Goal: Contribute content

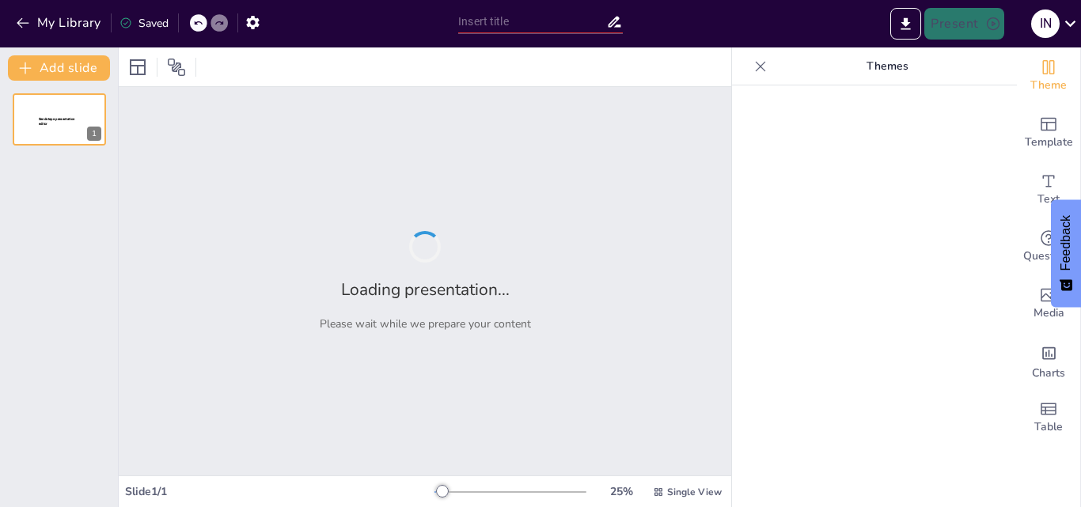
type input "Perubahan Zat: Konsep dan Aplikasi dalam Kehidupan Sehari-hari"
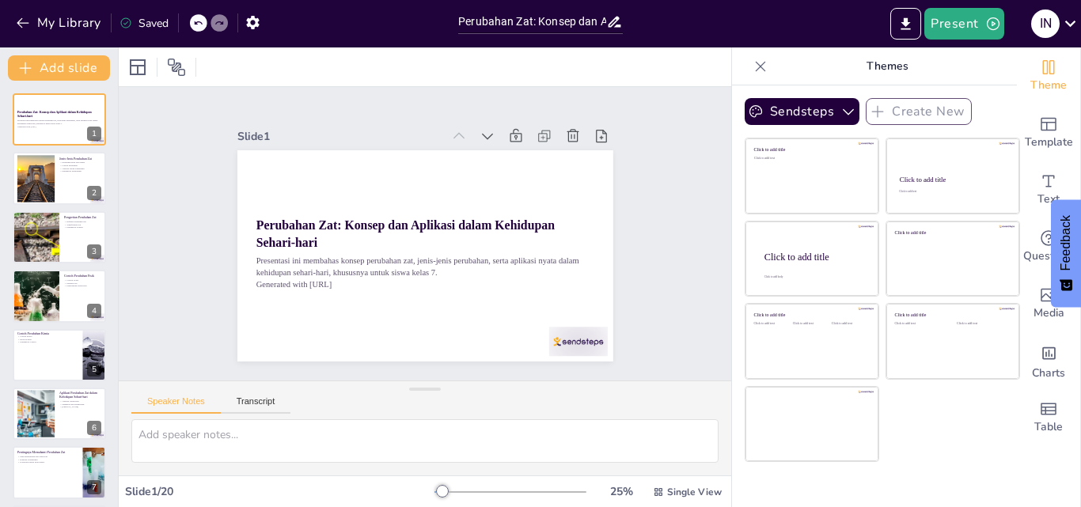
checkbox input "true"
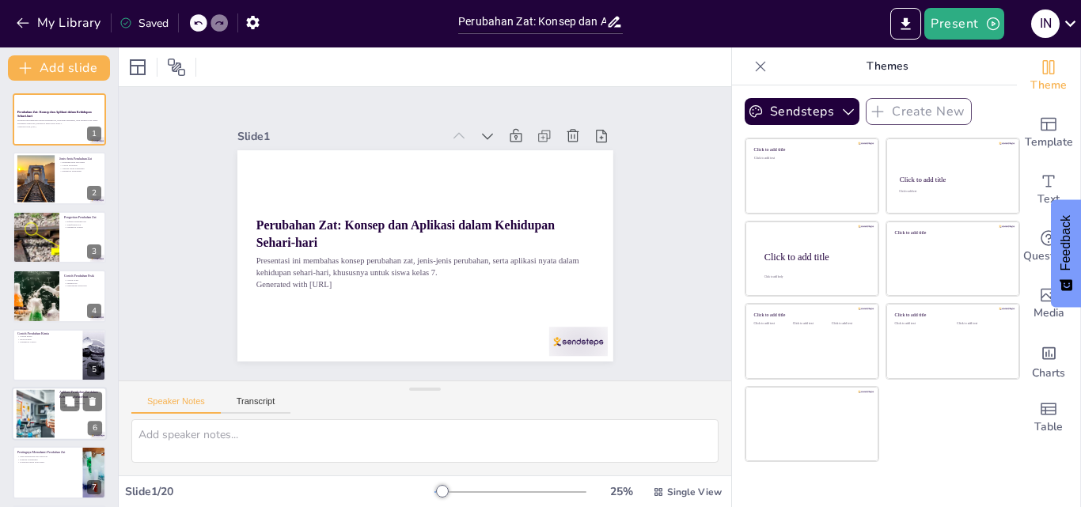
checkbox input "true"
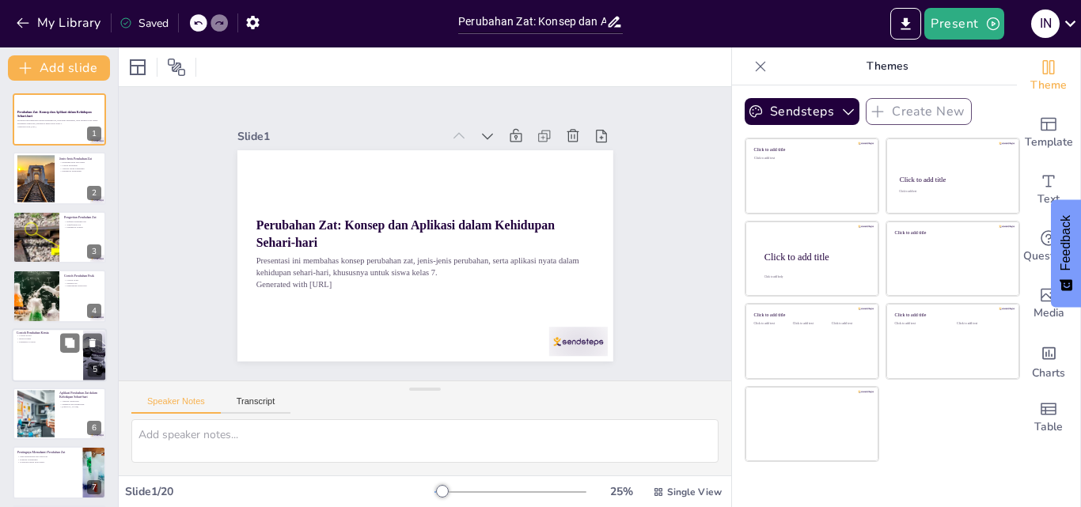
checkbox input "true"
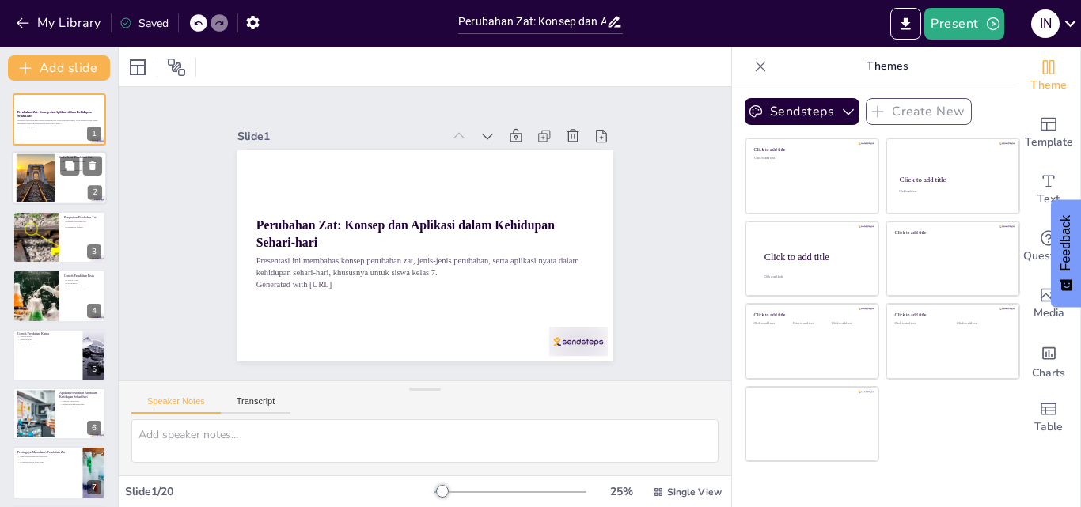
checkbox input "true"
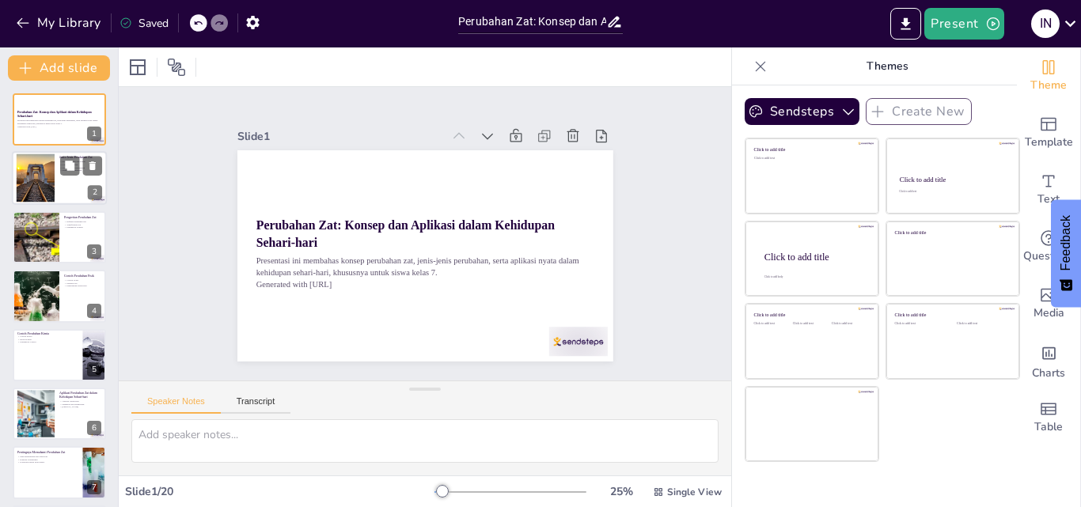
checkbox input "true"
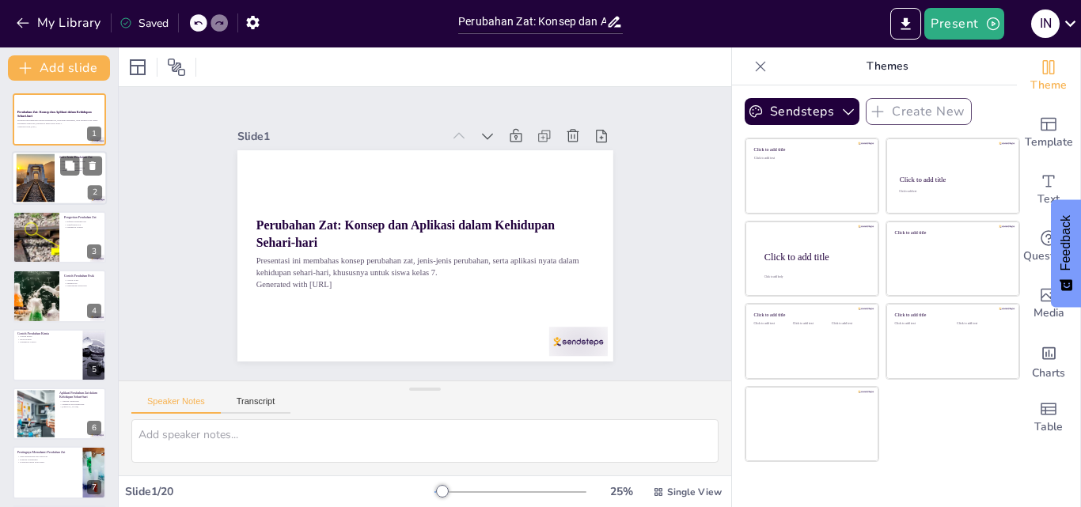
checkbox input "true"
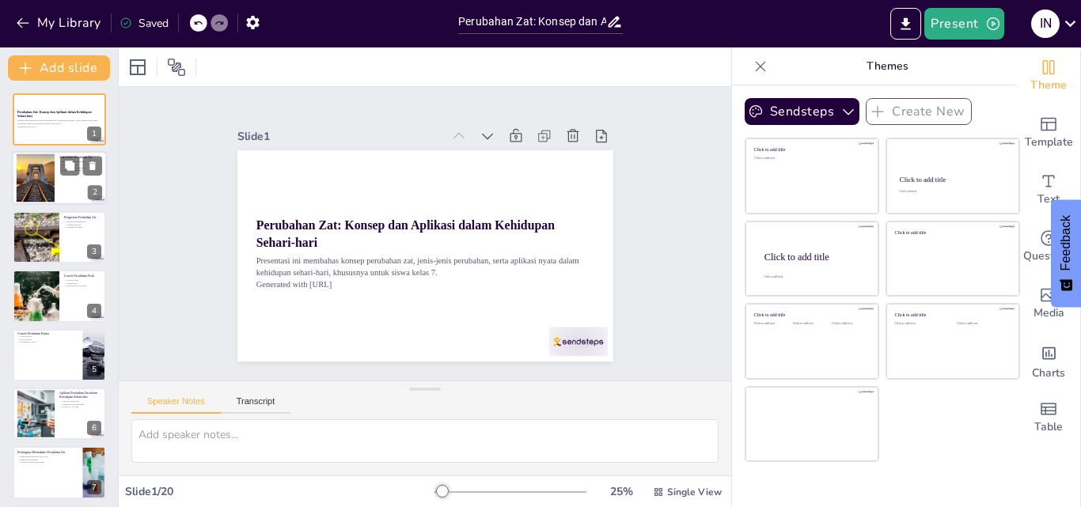
checkbox input "true"
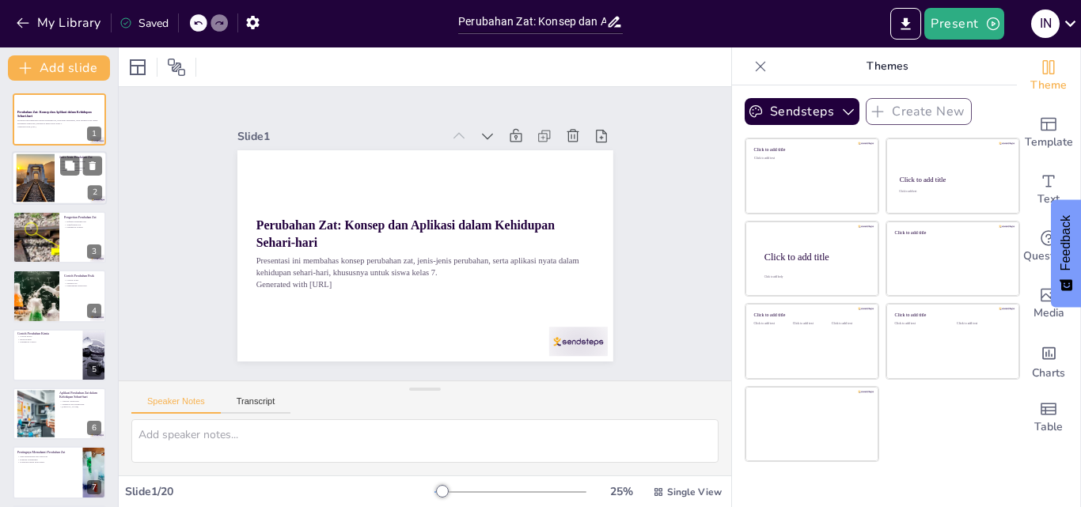
click at [36, 197] on div at bounding box center [36, 178] width 86 height 48
type textarea "Memahami perbedaan antara perubahan fisik dan kimia adalah dasar penting dalam …"
checkbox input "true"
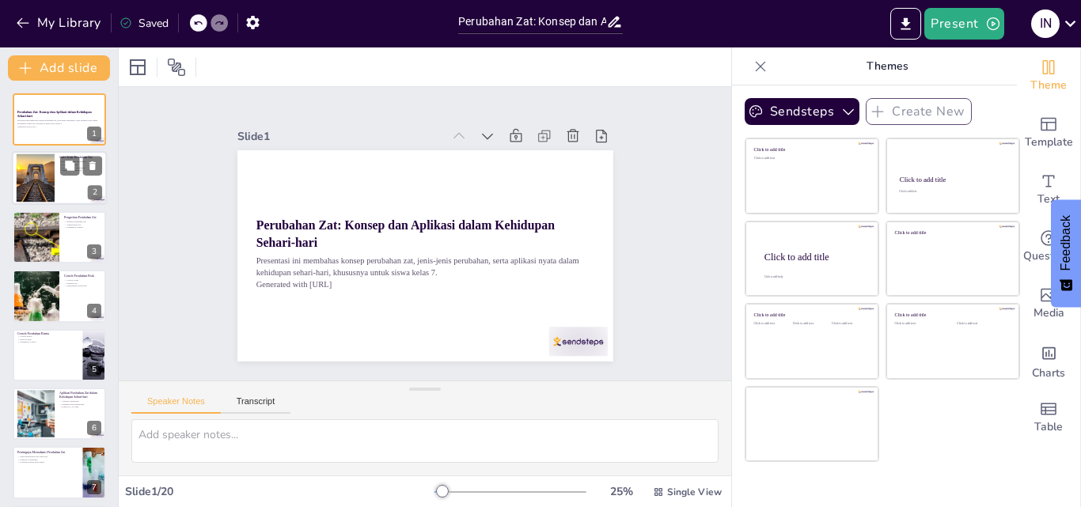
checkbox input "true"
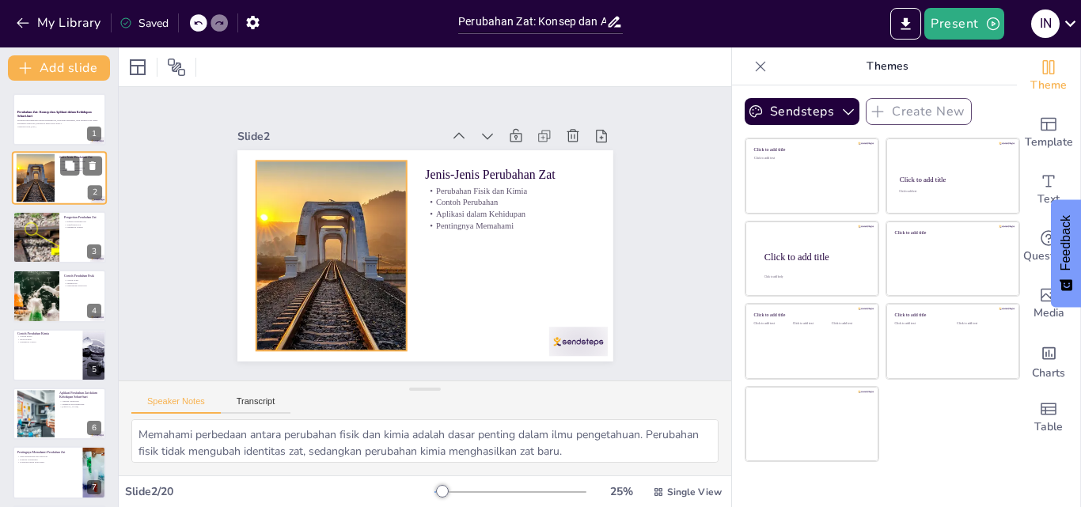
checkbox input "true"
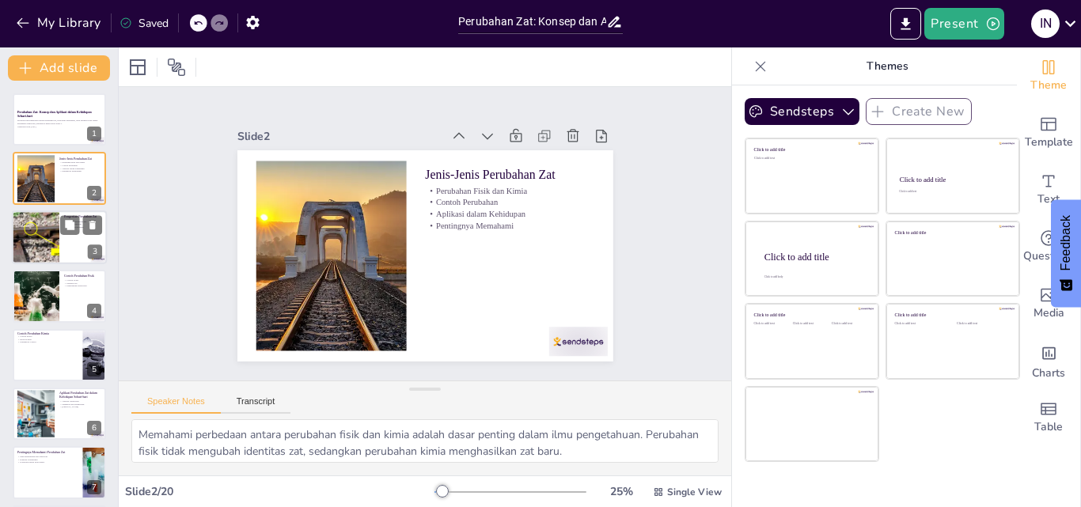
checkbox input "true"
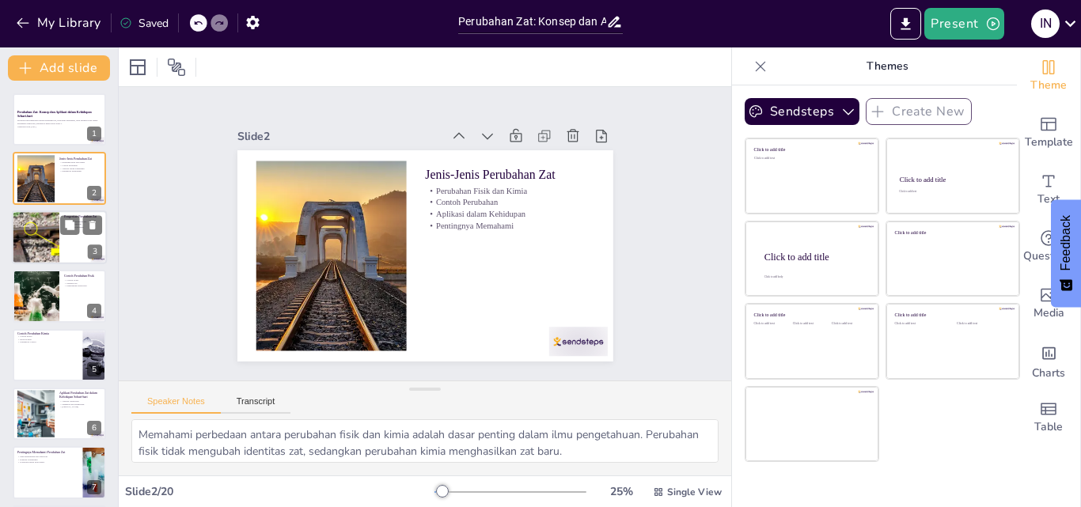
click at [36, 253] on div at bounding box center [34, 238] width 89 height 54
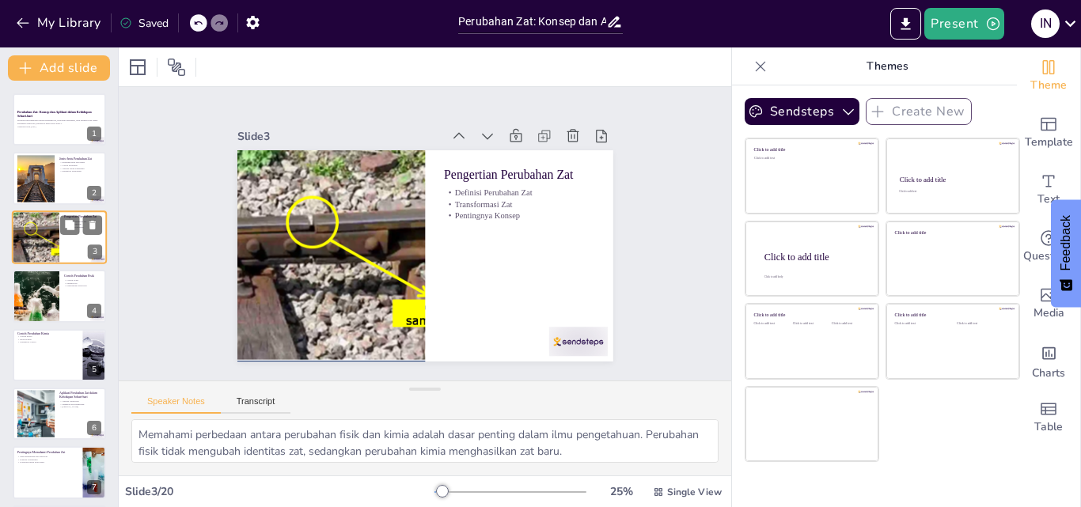
type textarea "Definisi ini memberikan pemahaman dasar tentang apa yang dimaksud dengan peruba…"
checkbox input "true"
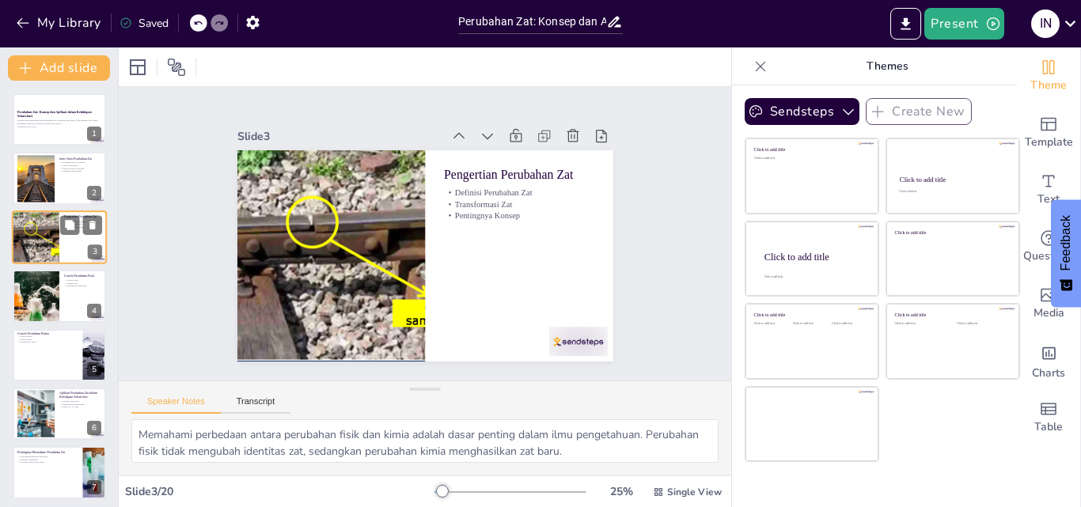
checkbox input "true"
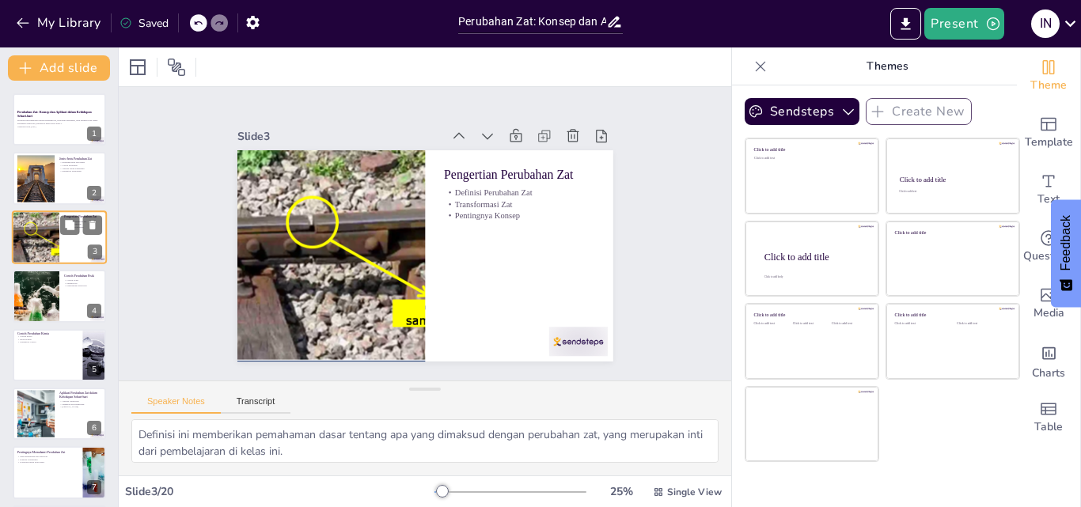
checkbox input "true"
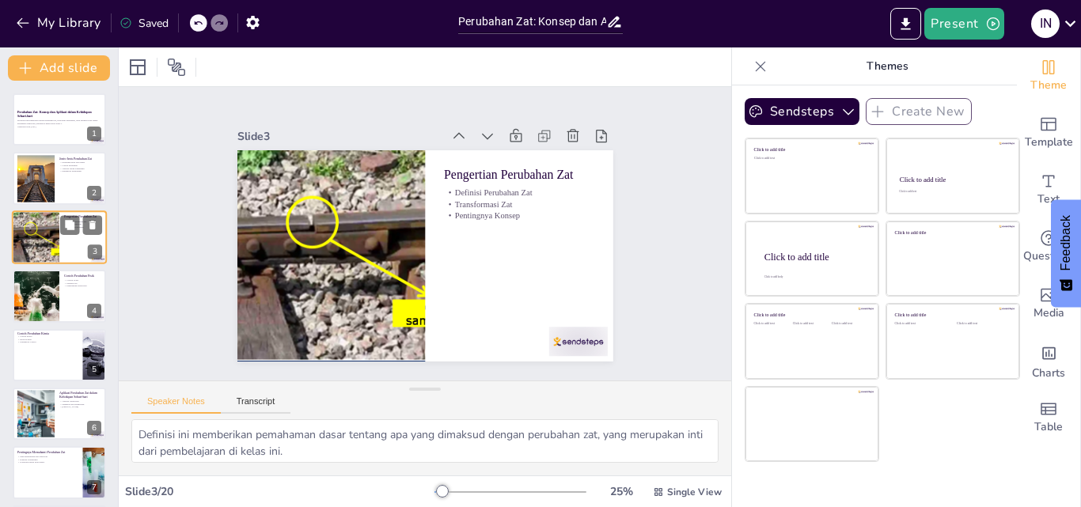
checkbox input "true"
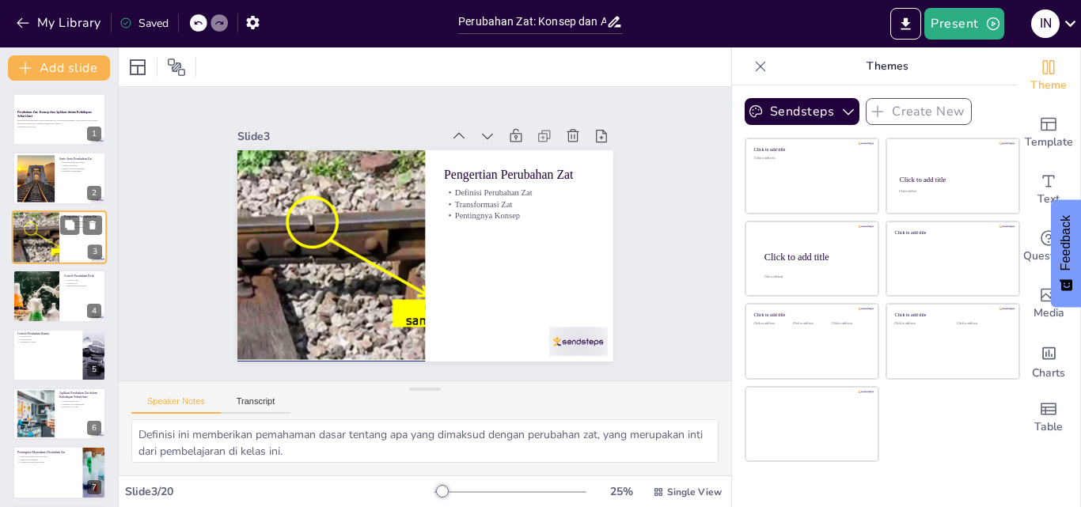
checkbox input "true"
click at [30, 250] on div at bounding box center [34, 238] width 89 height 54
checkbox input "true"
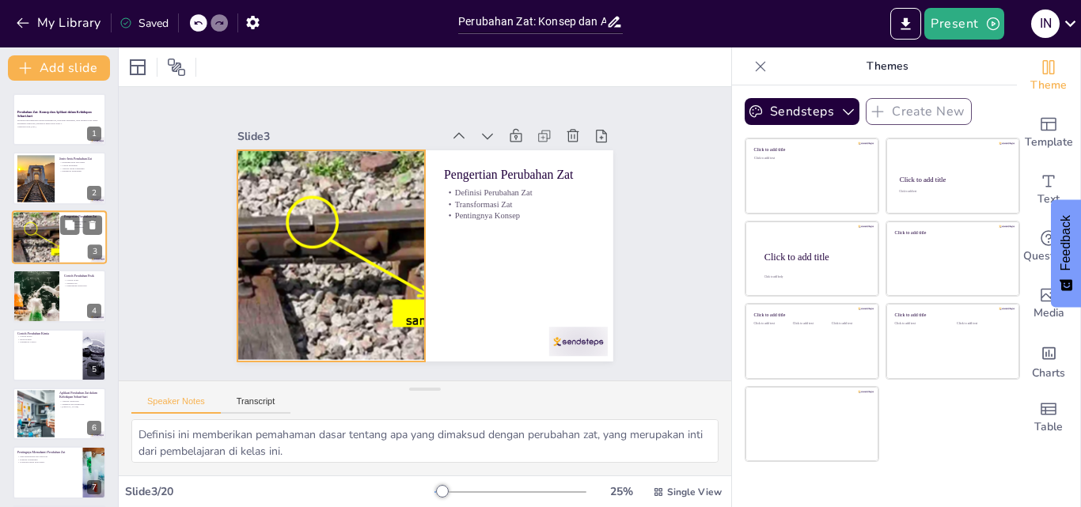
checkbox input "true"
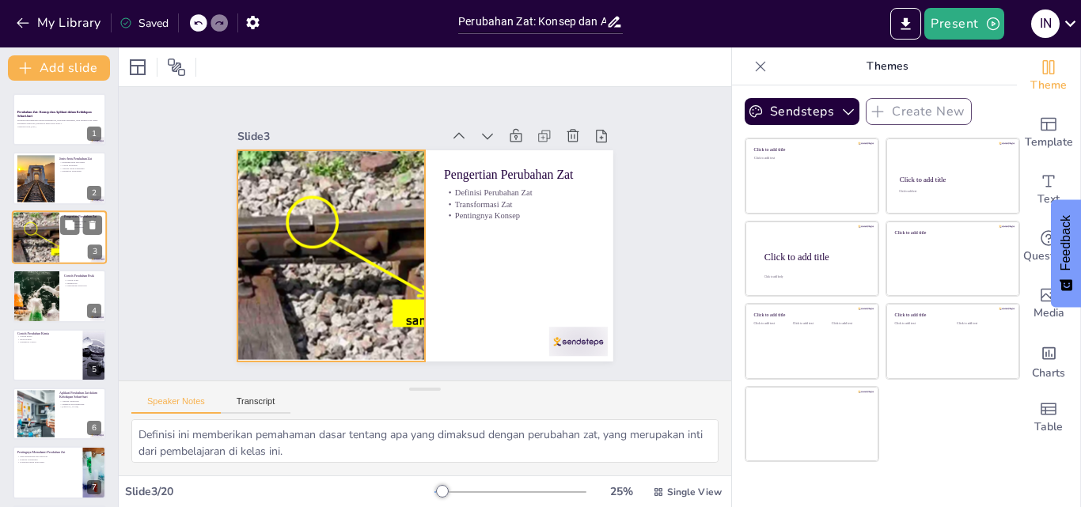
checkbox input "true"
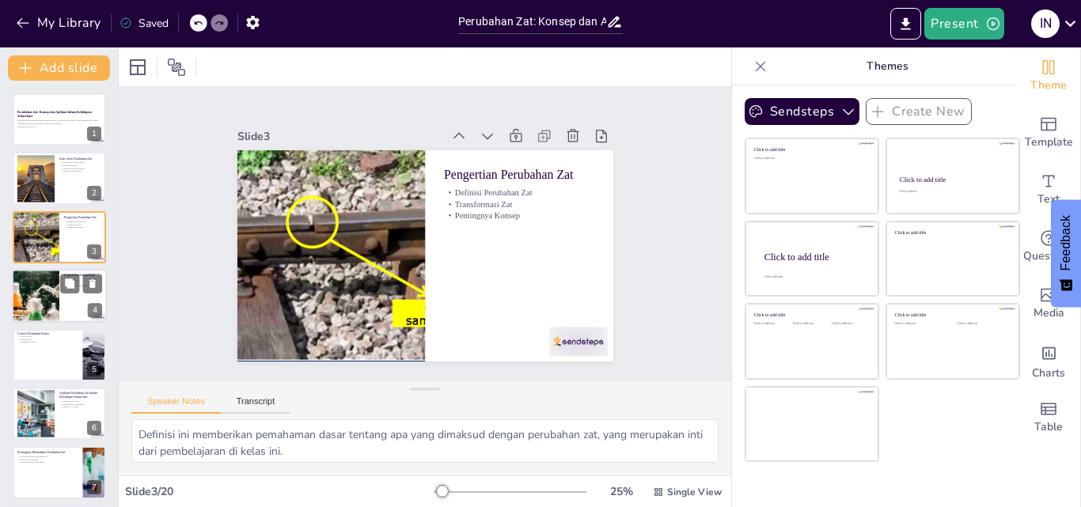
checkbox input "true"
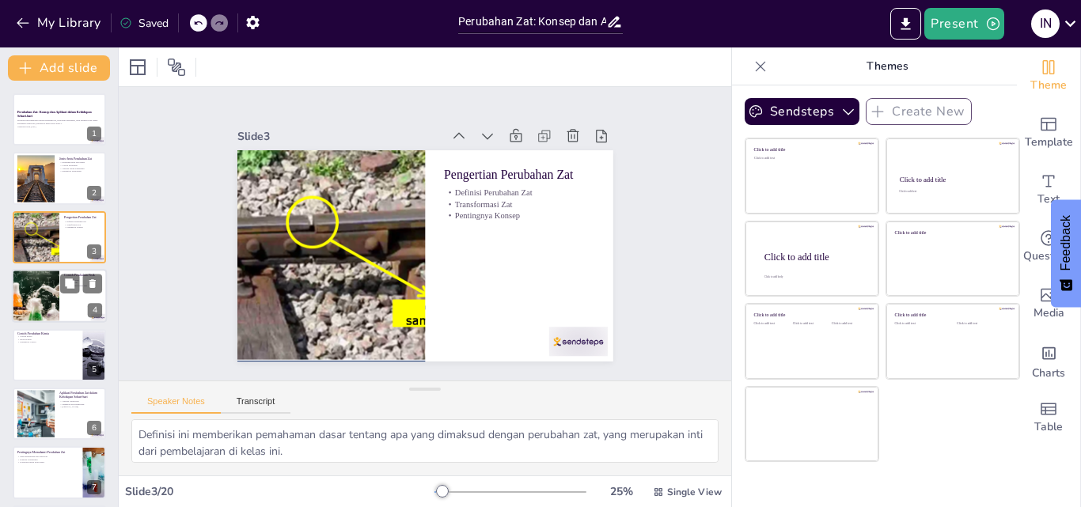
click at [35, 312] on div at bounding box center [36, 296] width 96 height 54
type textarea "Memberikan contoh nyata dari perubahan fisik membantu siswa memahami konsep den…"
checkbox input "true"
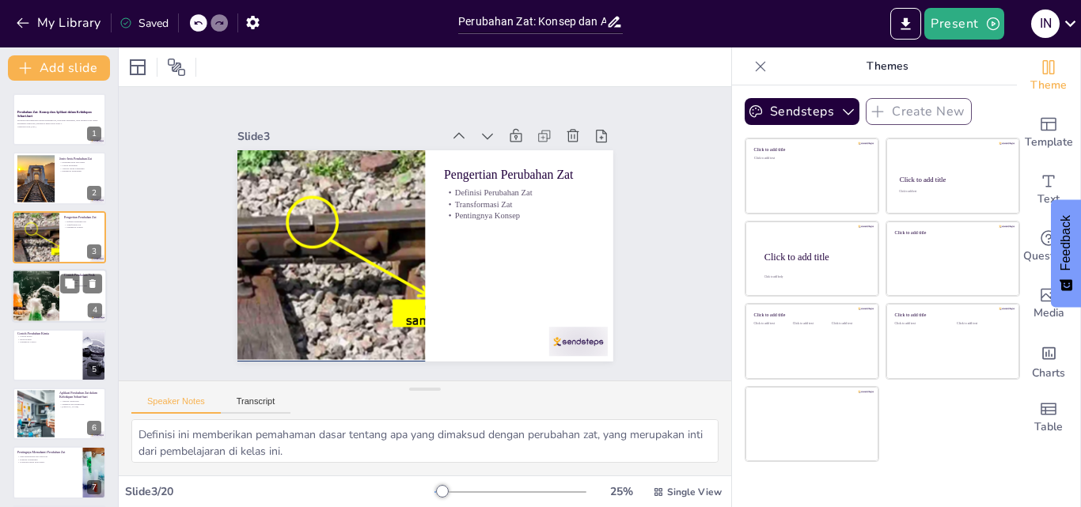
checkbox input "true"
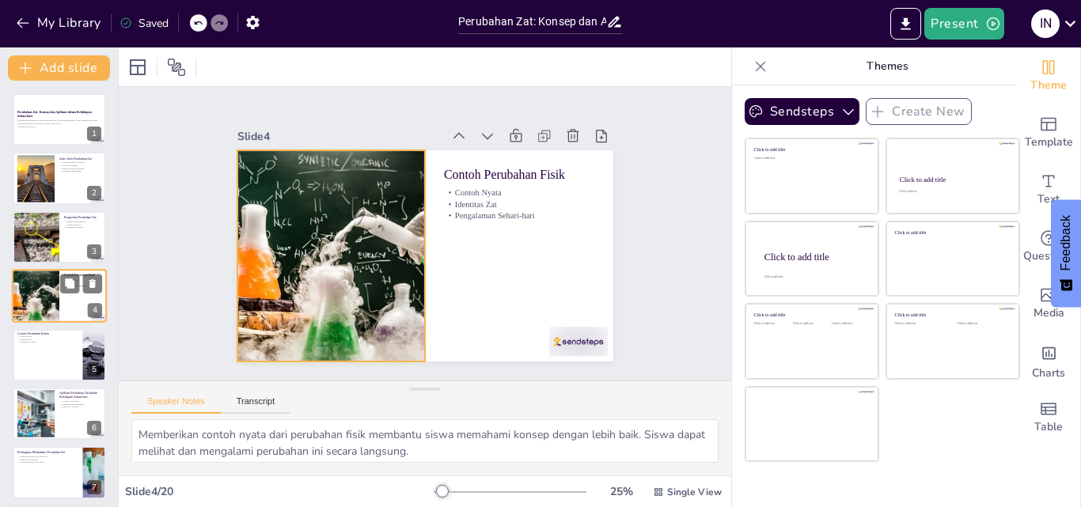
scroll to position [2, 0]
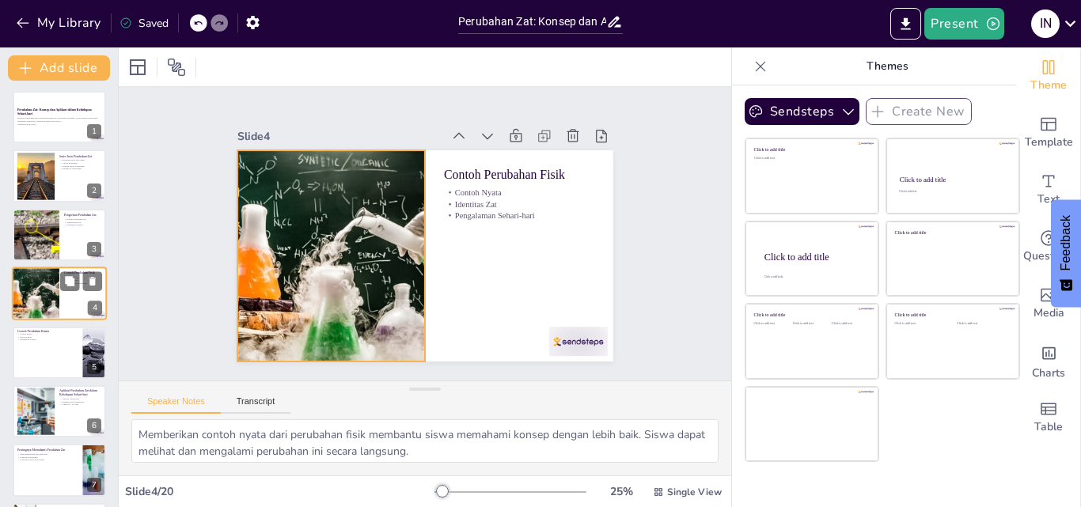
checkbox input "true"
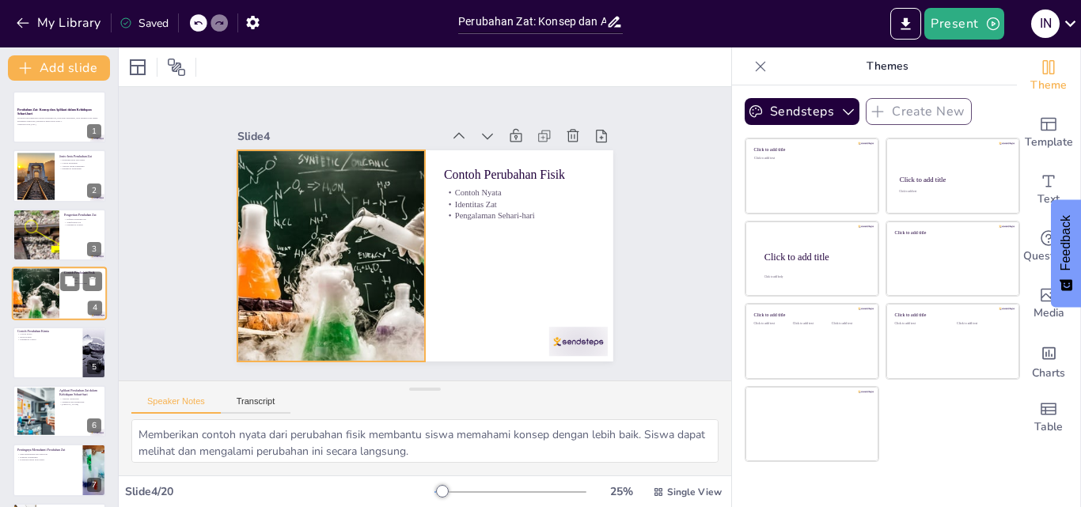
checkbox input "true"
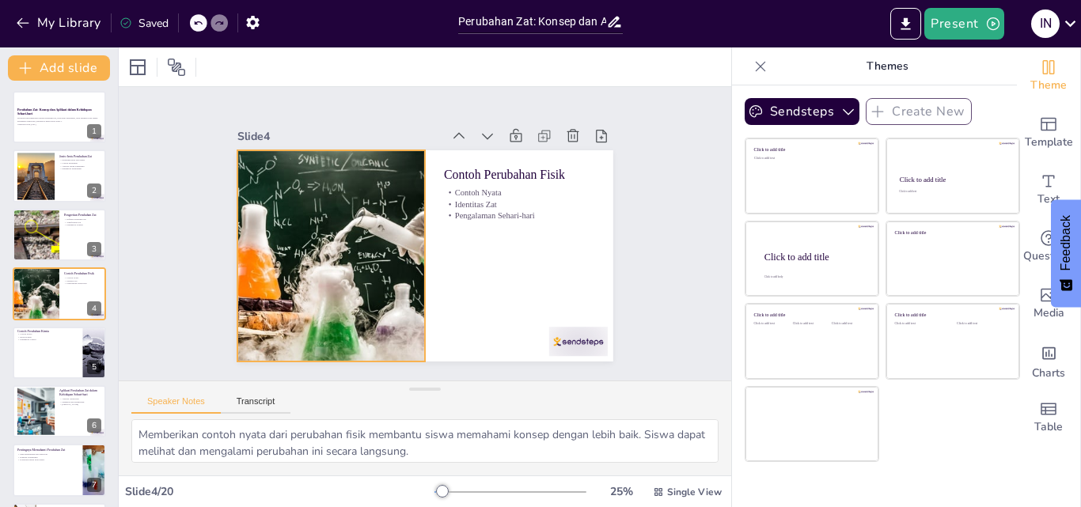
click at [30, 317] on div at bounding box center [35, 294] width 93 height 52
checkbox input "true"
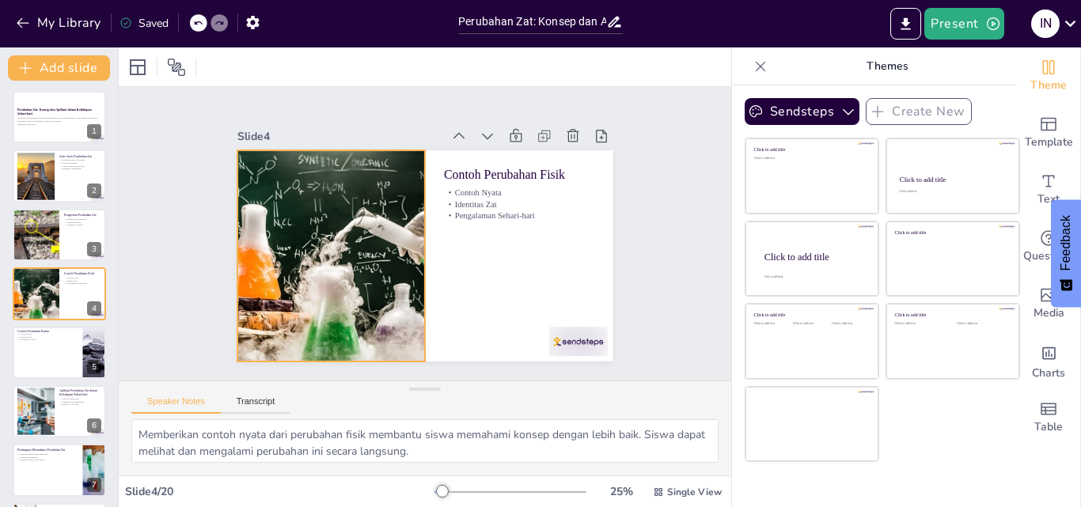
checkbox input "true"
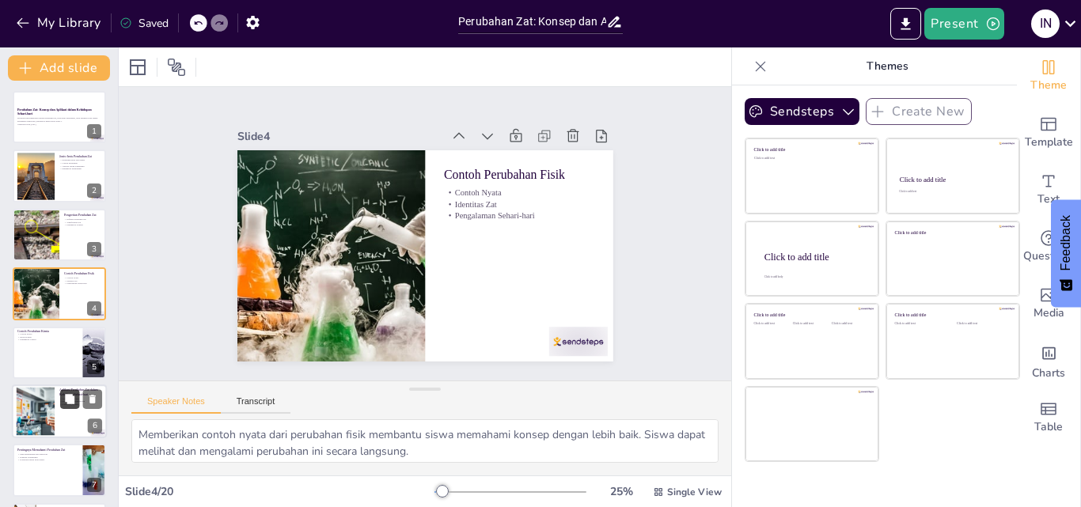
checkbox input "true"
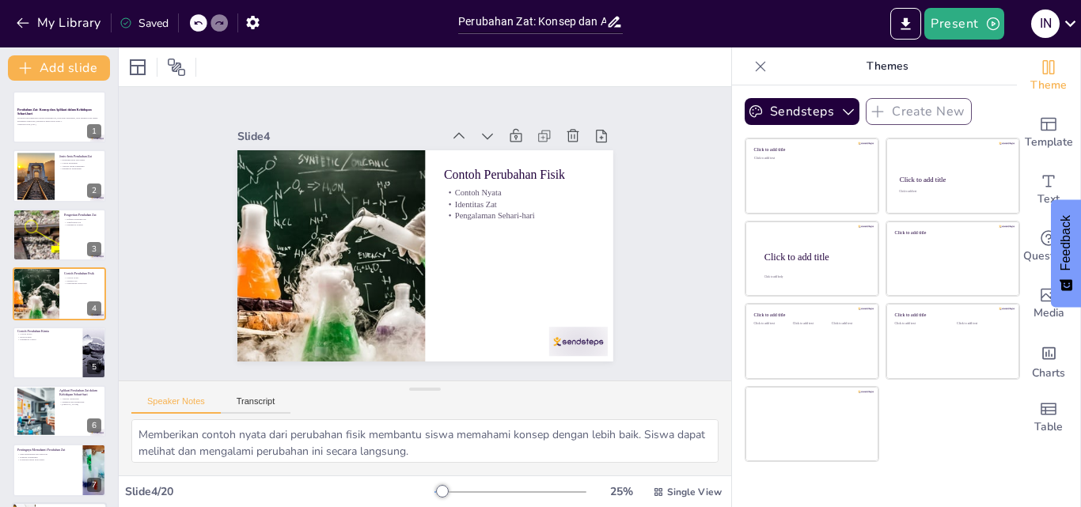
click at [56, 414] on div at bounding box center [59, 412] width 93 height 52
type textarea "Mengaitkan perubahan zat dengan aplikasi sehari-hari membantu siswa memahami pe…"
checkbox input "true"
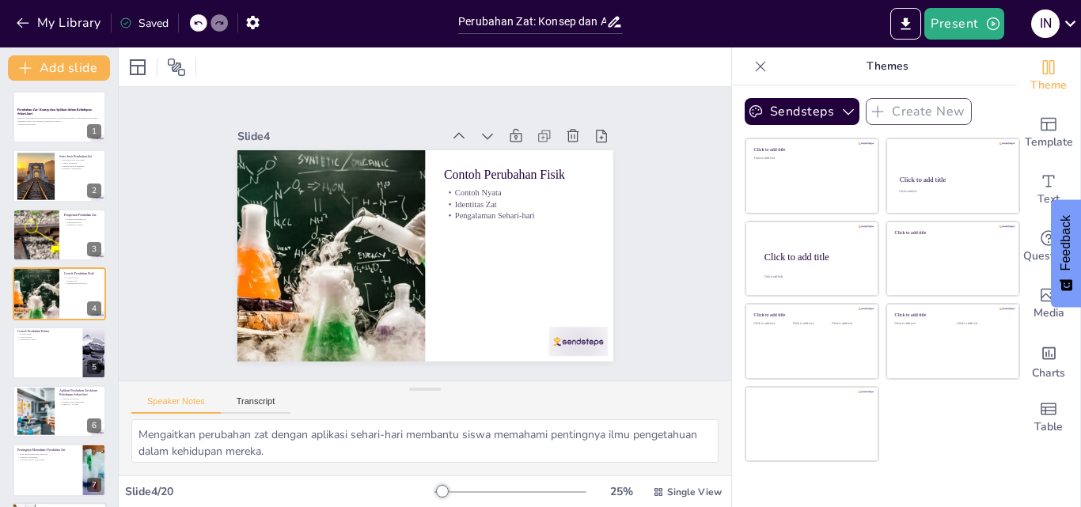
checkbox input "true"
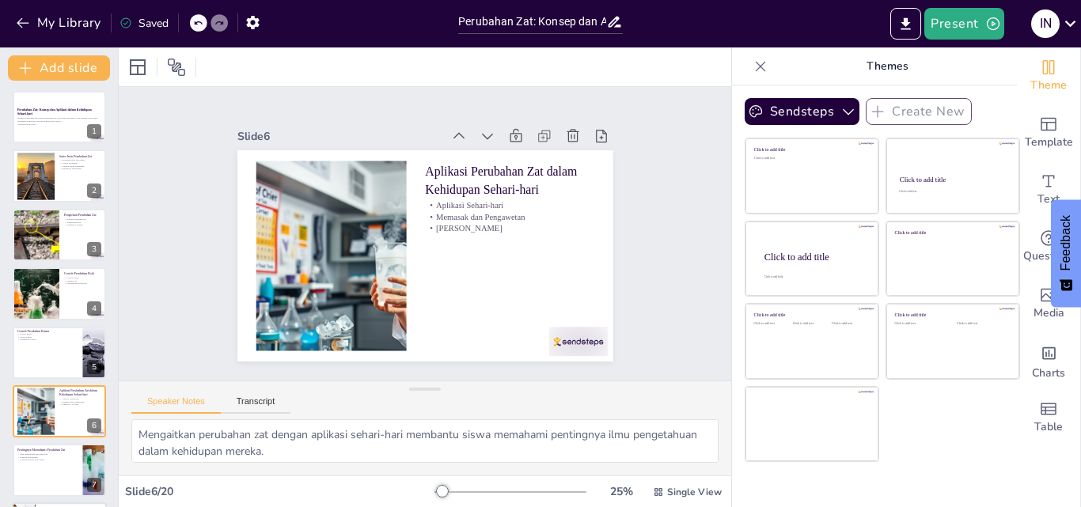
checkbox input "true"
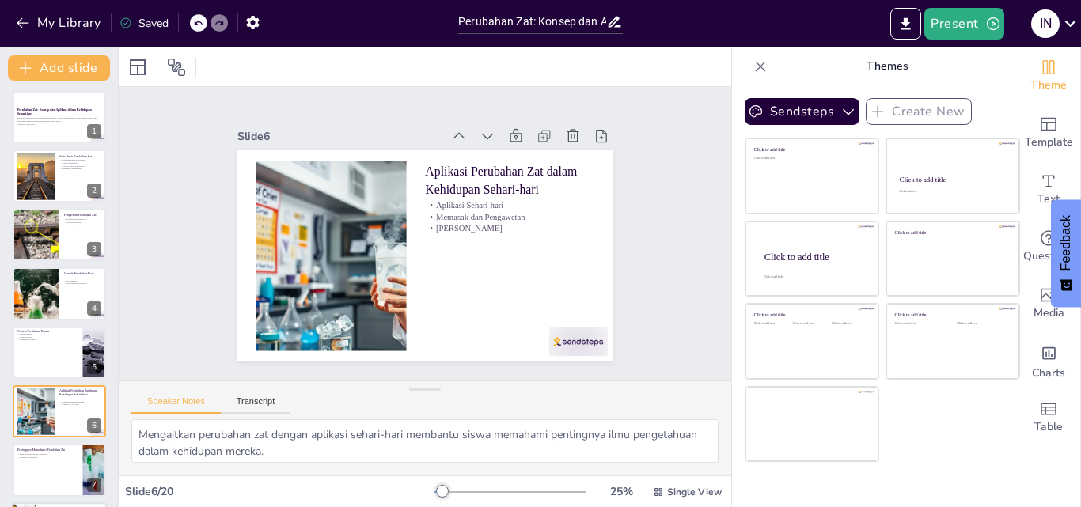
scroll to position [120, 0]
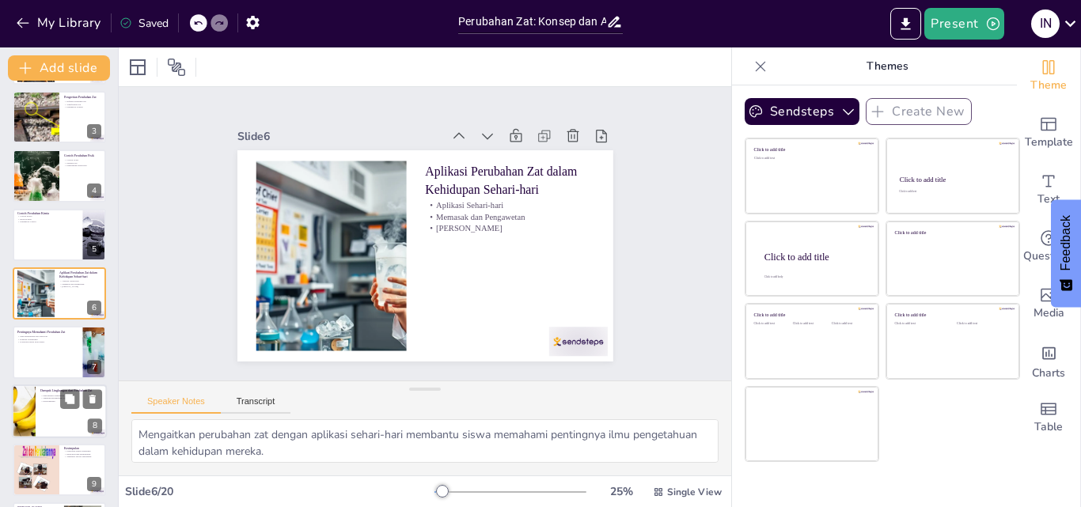
checkbox input "true"
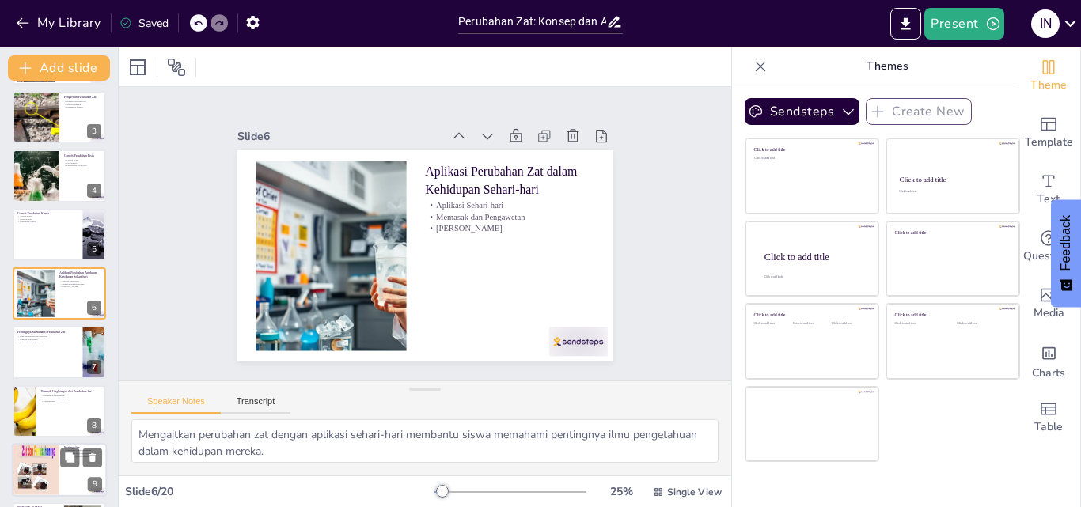
checkbox input "true"
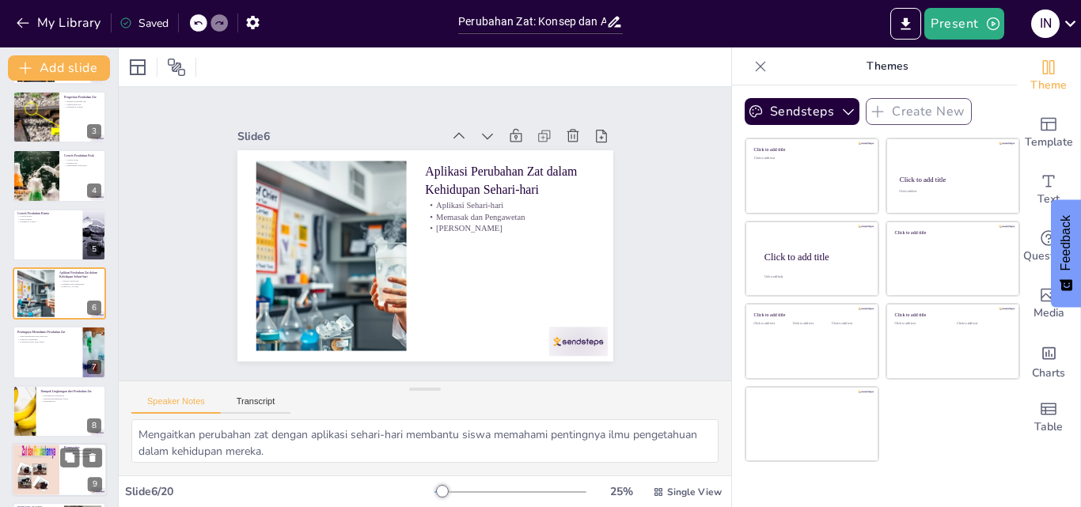
checkbox input "true"
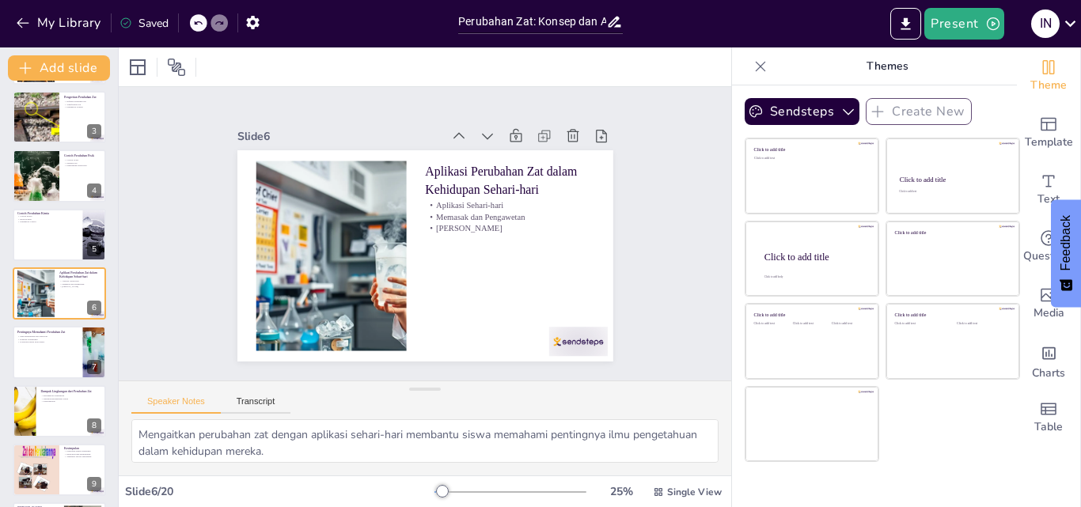
click at [39, 470] on div at bounding box center [36, 471] width 47 height 66
type textarea "Kesimpulan ini menekankan pentingnya penerapan konsep perubahan zat dalam kehid…"
checkbox input "true"
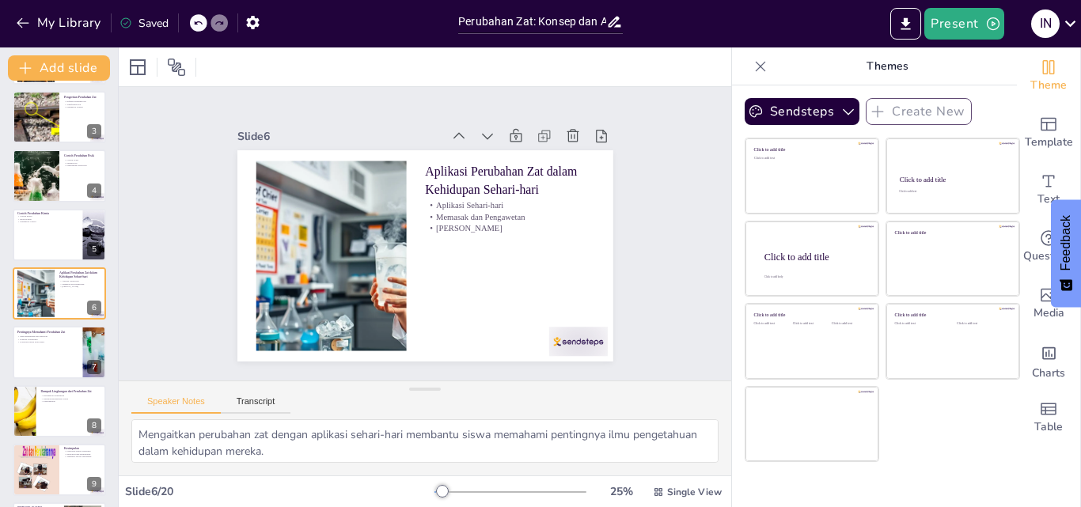
checkbox input "true"
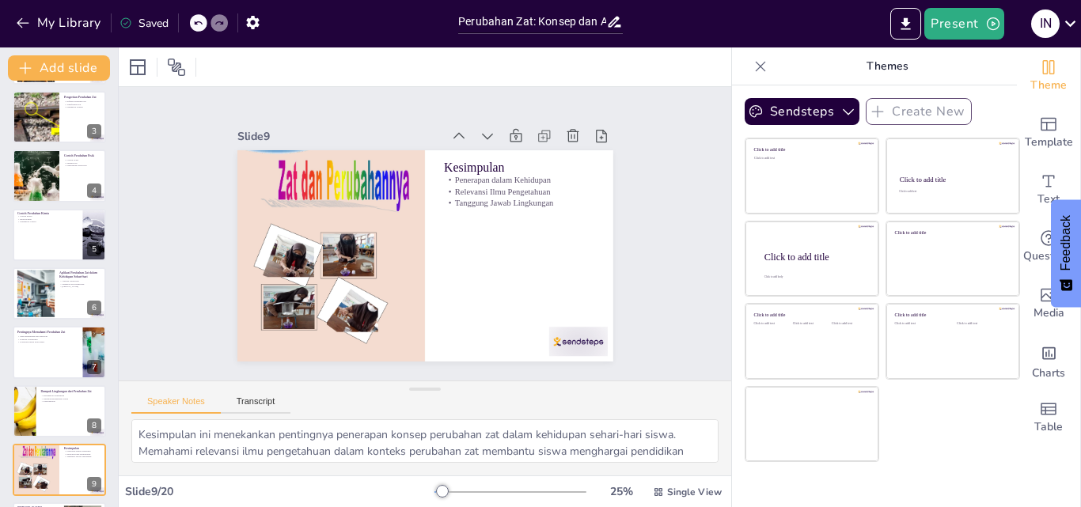
checkbox input "true"
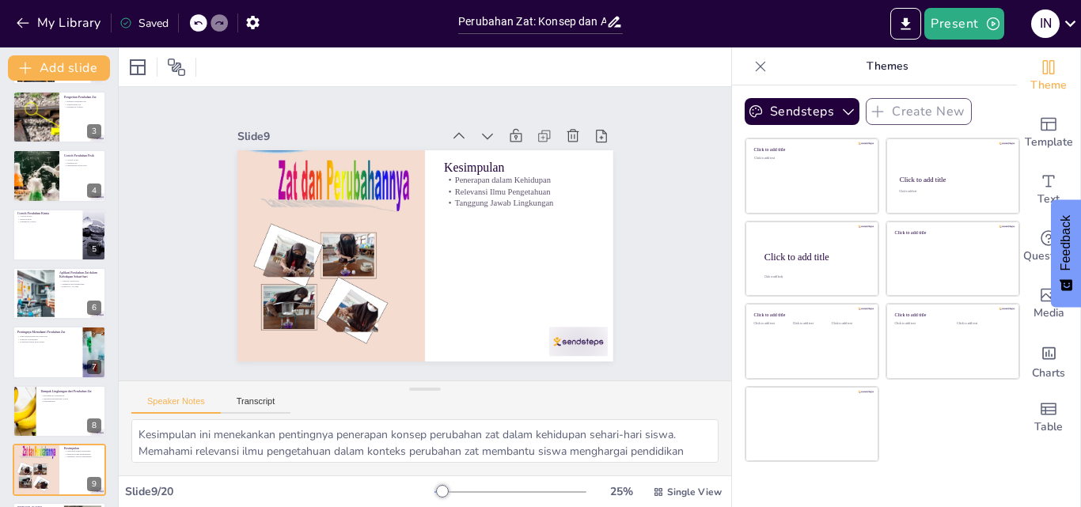
scroll to position [297, 0]
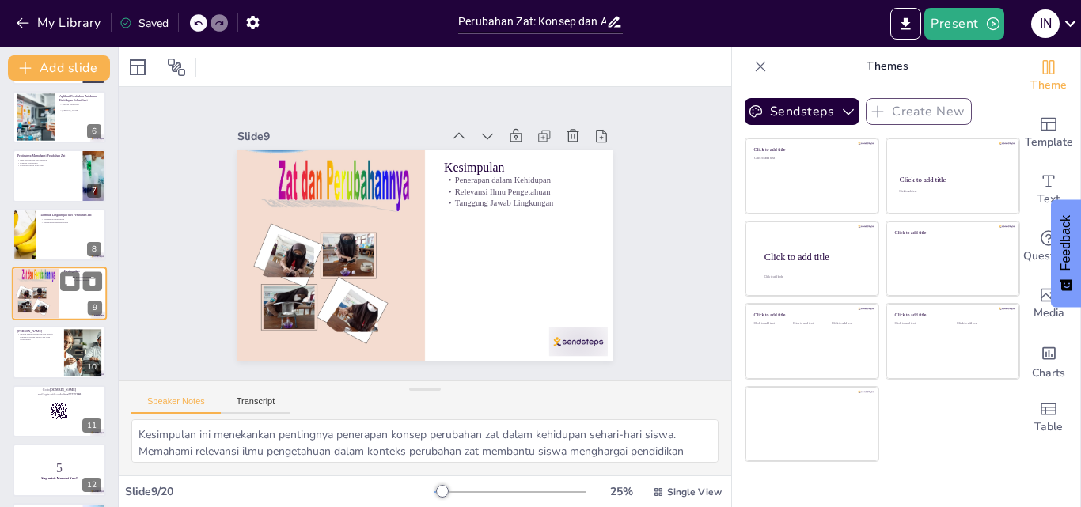
checkbox input "true"
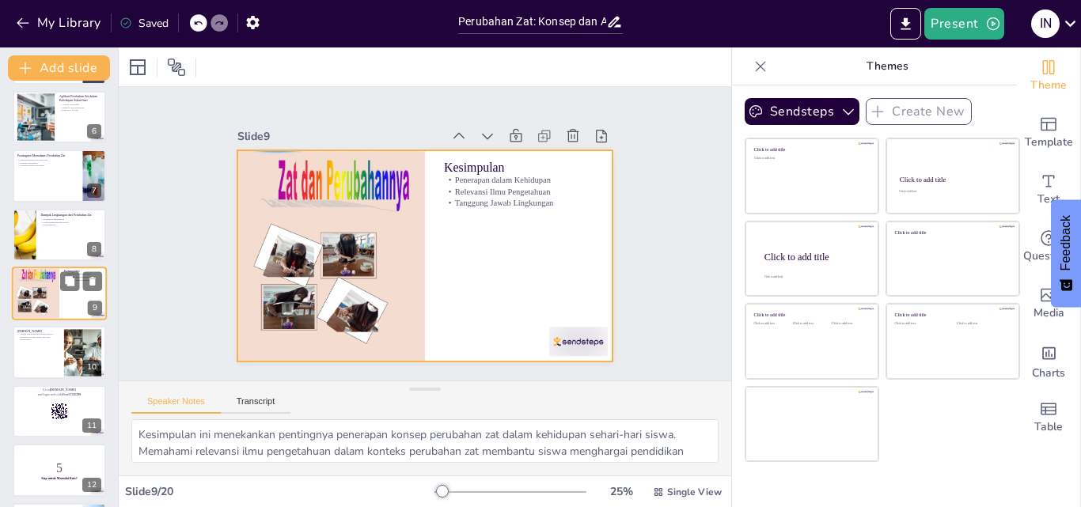
click at [78, 299] on div at bounding box center [59, 294] width 95 height 54
checkbox input "true"
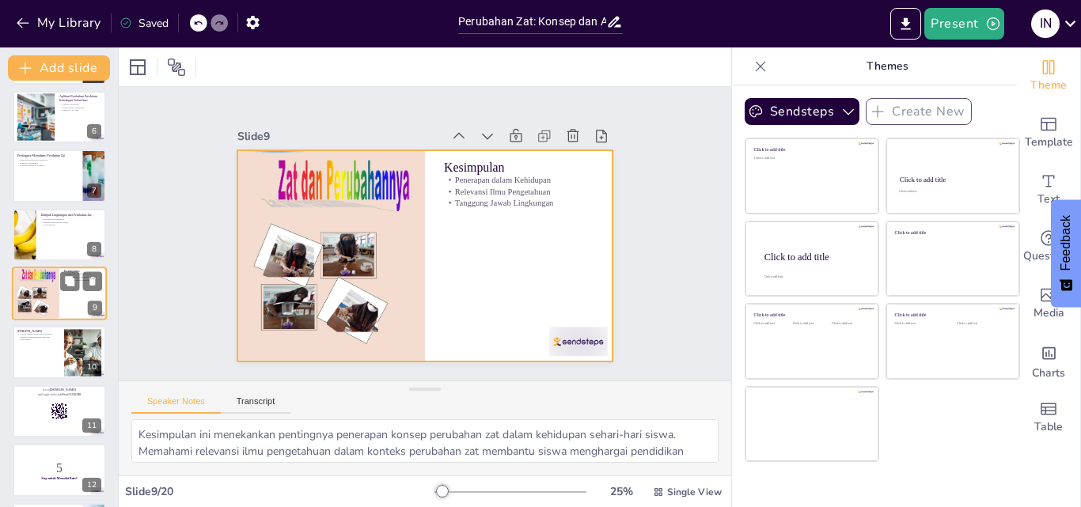
checkbox input "true"
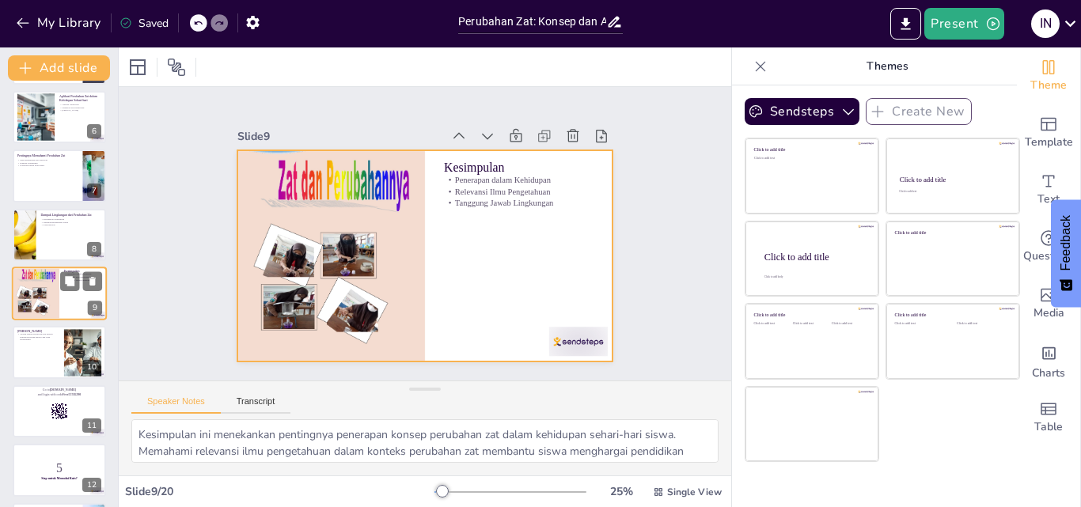
checkbox input "true"
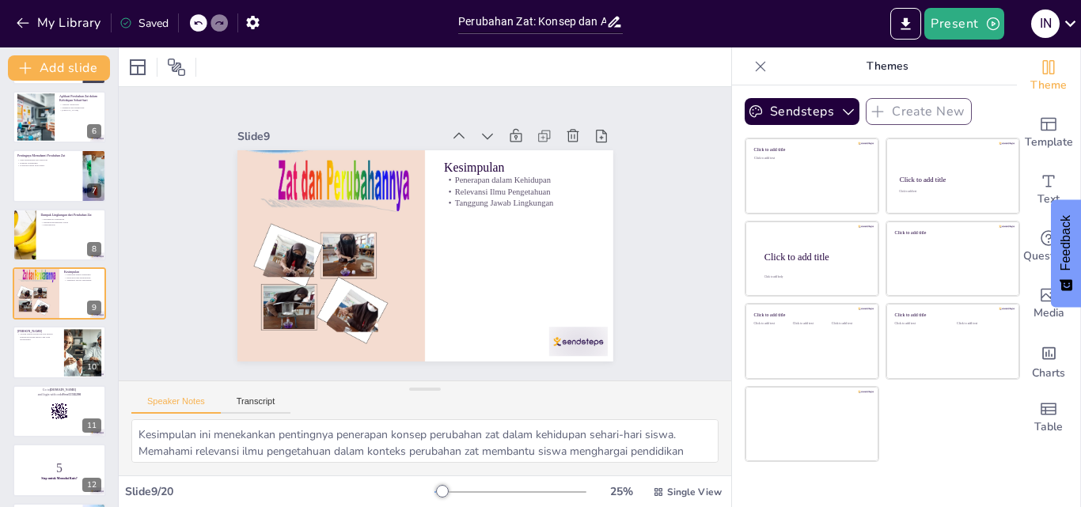
checkbox input "true"
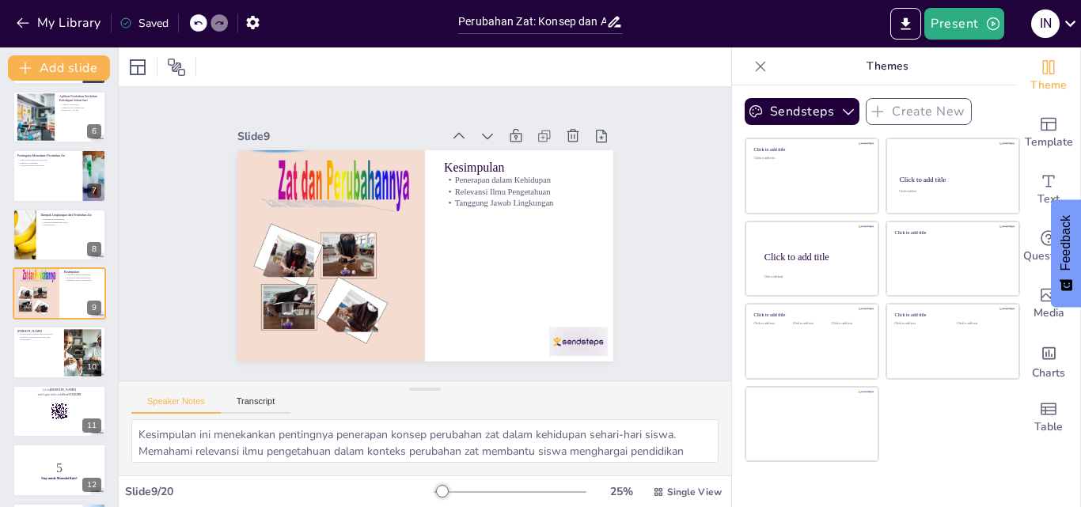
checkbox input "true"
